Goal: Communication & Community: Ask a question

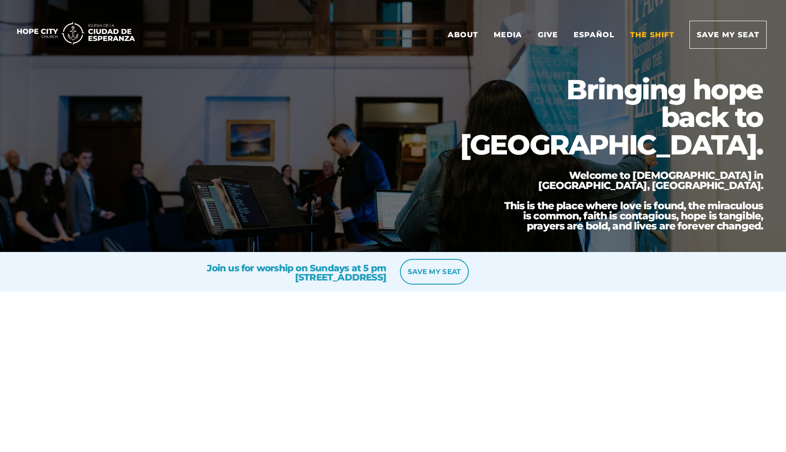
click at [661, 35] on link "The Shift" at bounding box center [652, 34] width 58 height 27
click at [462, 31] on link "About" at bounding box center [463, 34] width 45 height 27
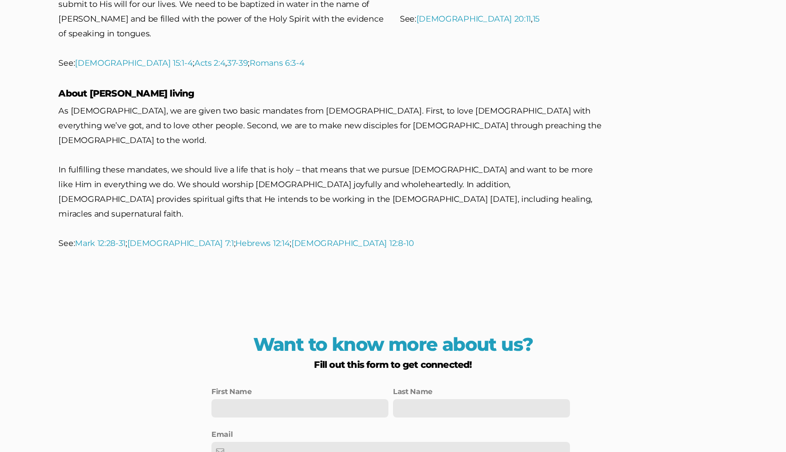
scroll to position [2263, 0]
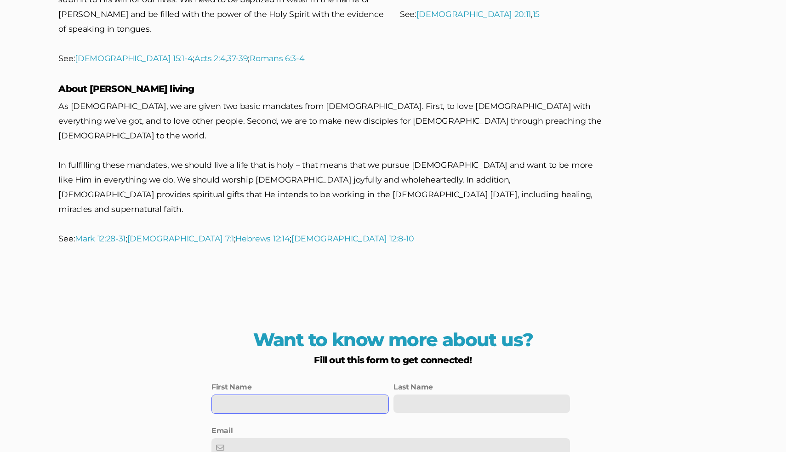
click at [380, 394] on input "text" at bounding box center [299, 403] width 177 height 19
type input "[PERSON_NAME]"
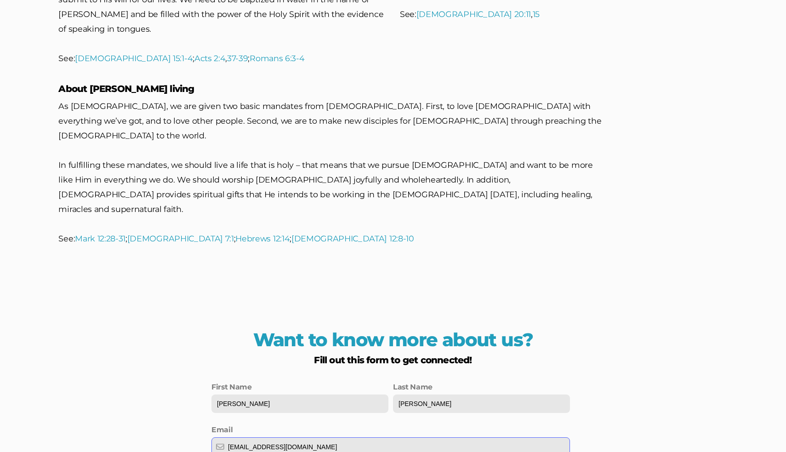
type input "[EMAIL_ADDRESS][DOMAIN_NAME]"
type input "(039) 456-2876"
type input "[PHONE_NUMBER]"
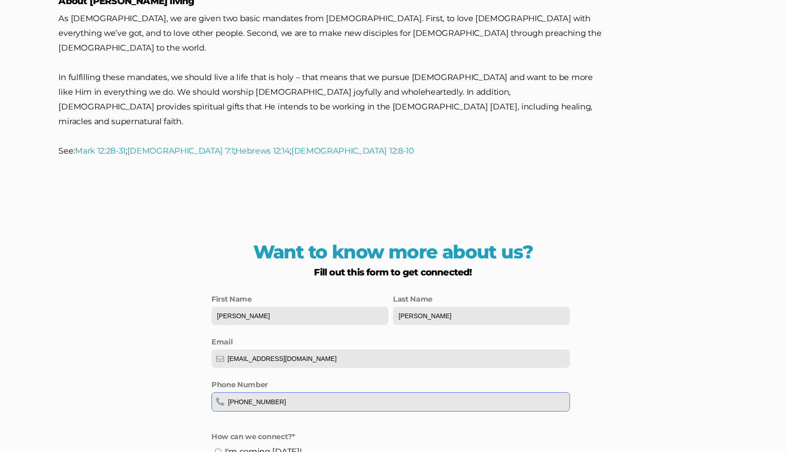
scroll to position [2463, 0]
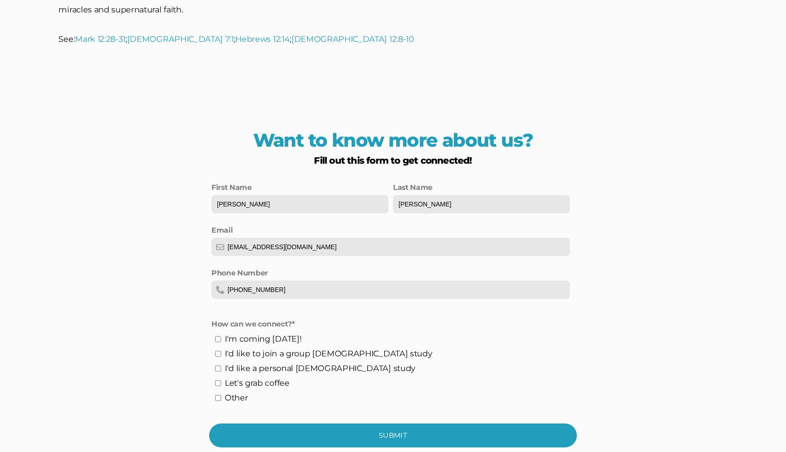
click at [219, 395] on input "checkbox" at bounding box center [218, 398] width 6 height 6
checkbox input "true"
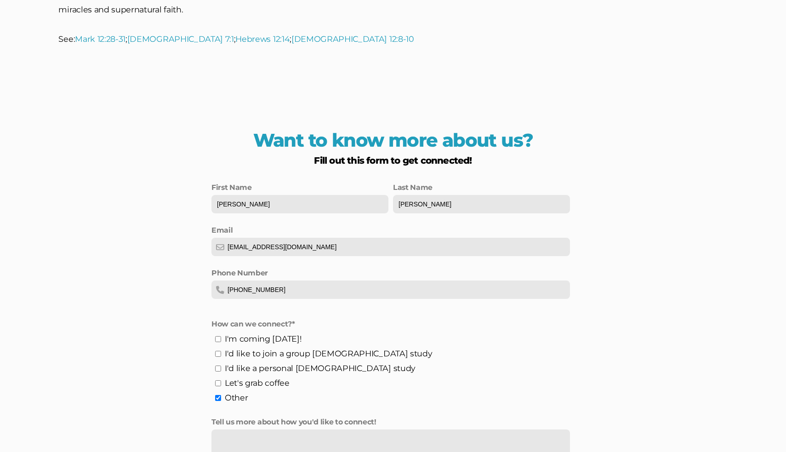
click at [268, 429] on textarea at bounding box center [390, 452] width 359 height 46
paste textarea "Loremipsu do sit ametcons adip el Seddo! E tempori utla etdolo magna aliquae ad…"
type textarea "Loremipsu do sit ametcons adip el Seddo! E tempori utla etdolo magna aliquae ad…"
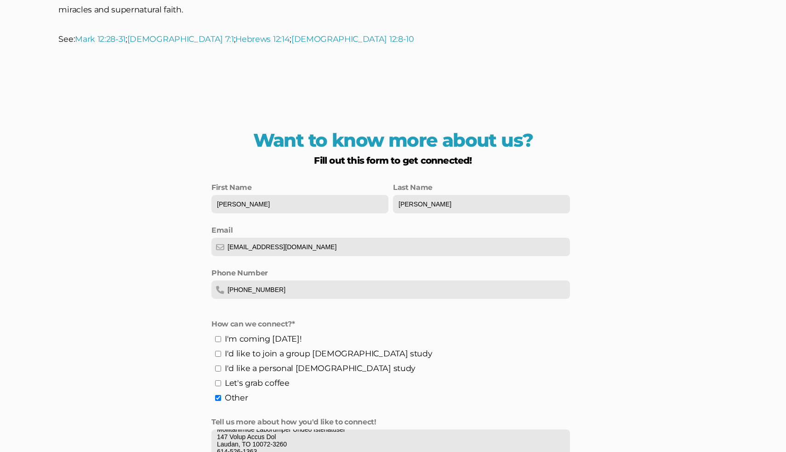
scroll to position [2297, 0]
